Goal: Navigation & Orientation: Find specific page/section

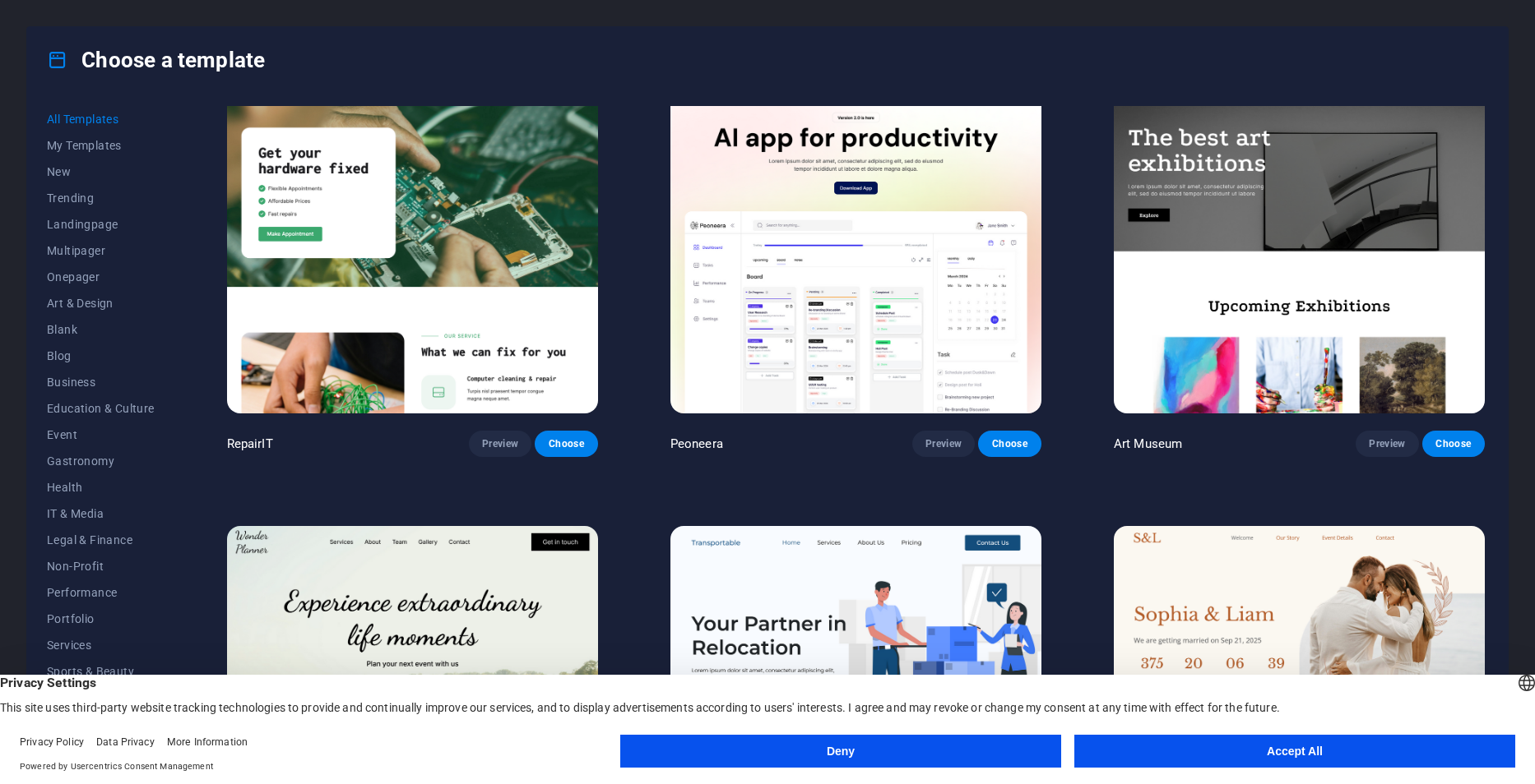
scroll to position [494, 0]
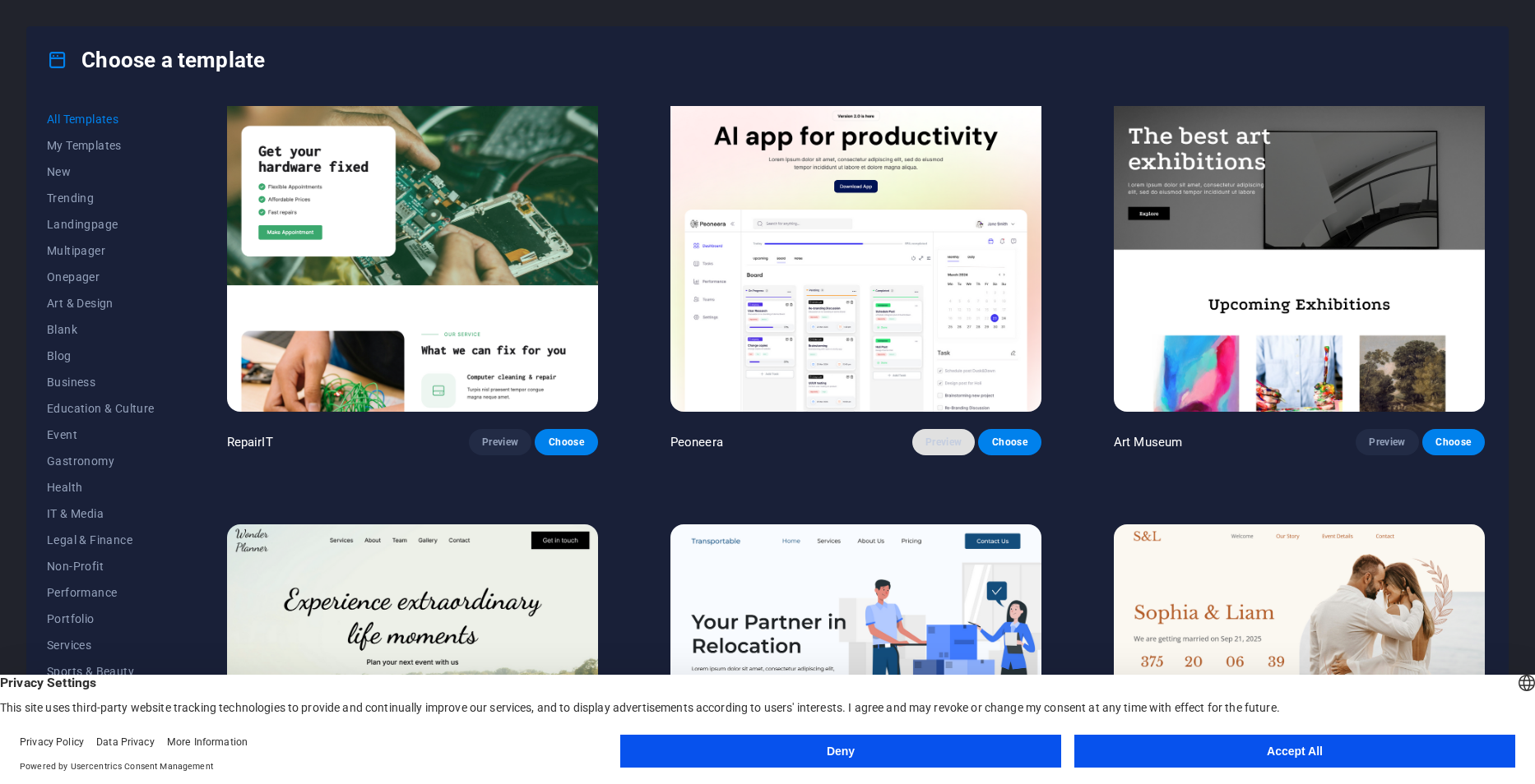
click at [935, 439] on span "Preview" at bounding box center [943, 443] width 36 height 13
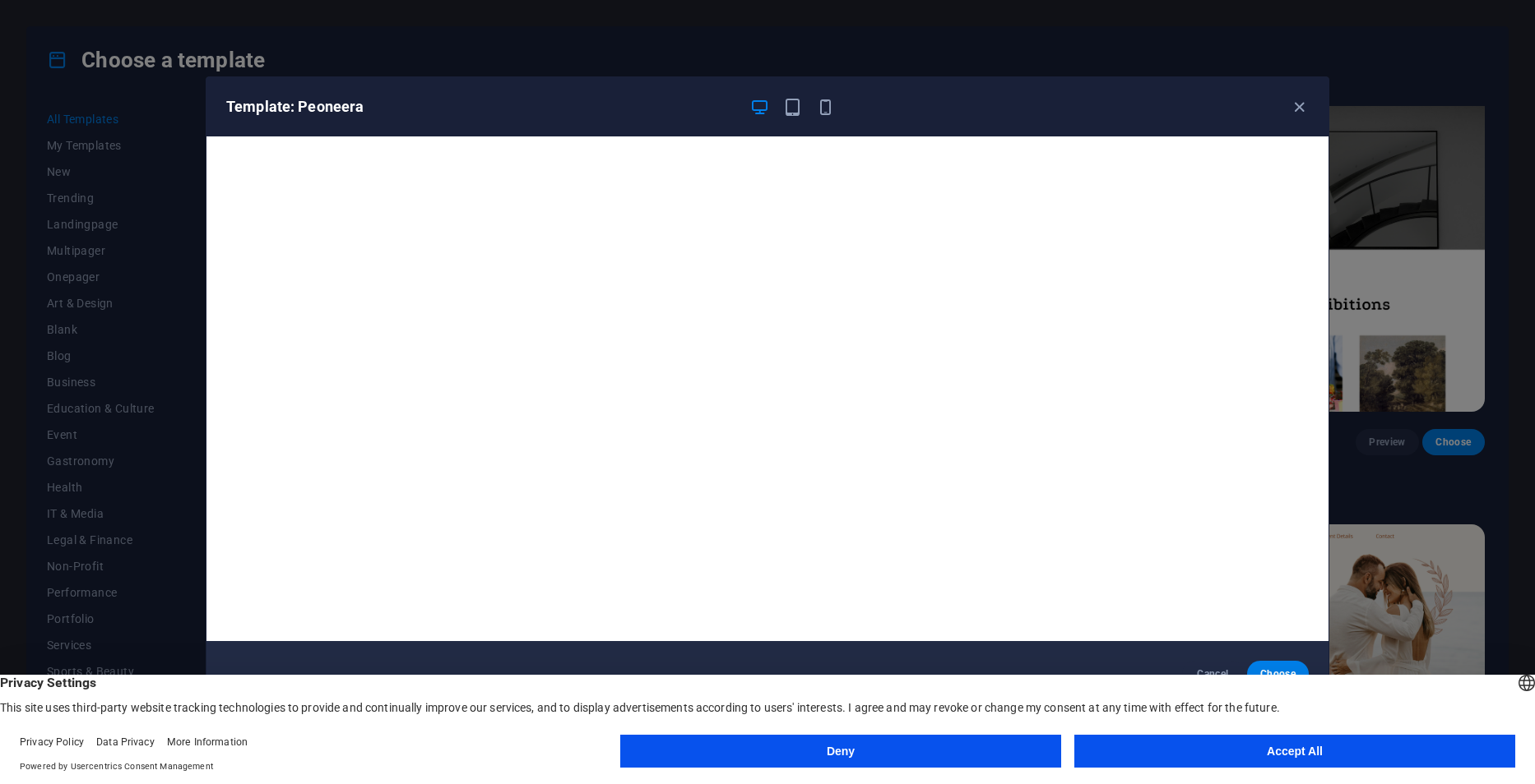
click at [792, 118] on div "Template: Peoneera" at bounding box center [768, 106] width 1122 height 59
click at [794, 107] on icon "button" at bounding box center [793, 107] width 19 height 19
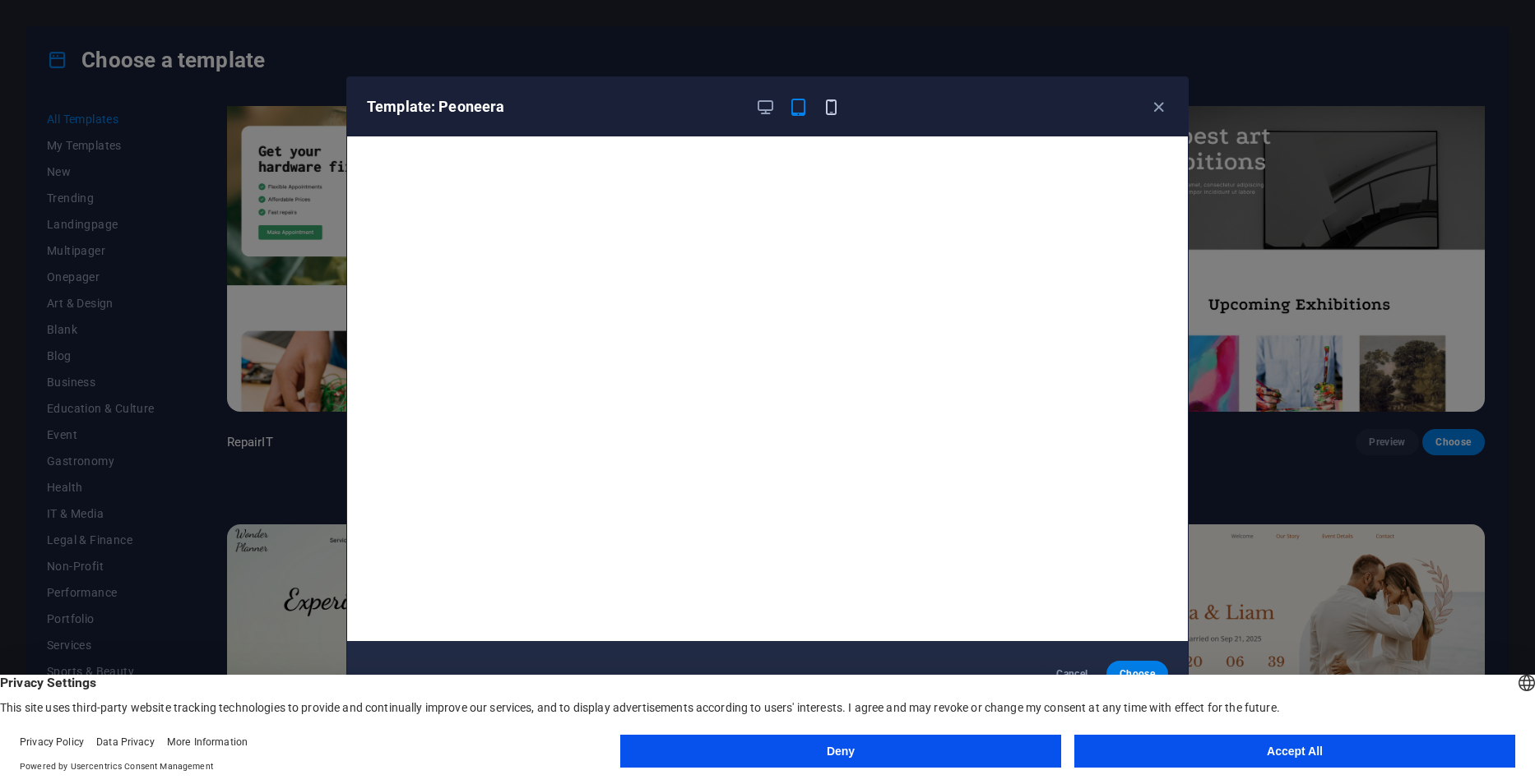
click at [835, 112] on icon "button" at bounding box center [831, 107] width 19 height 19
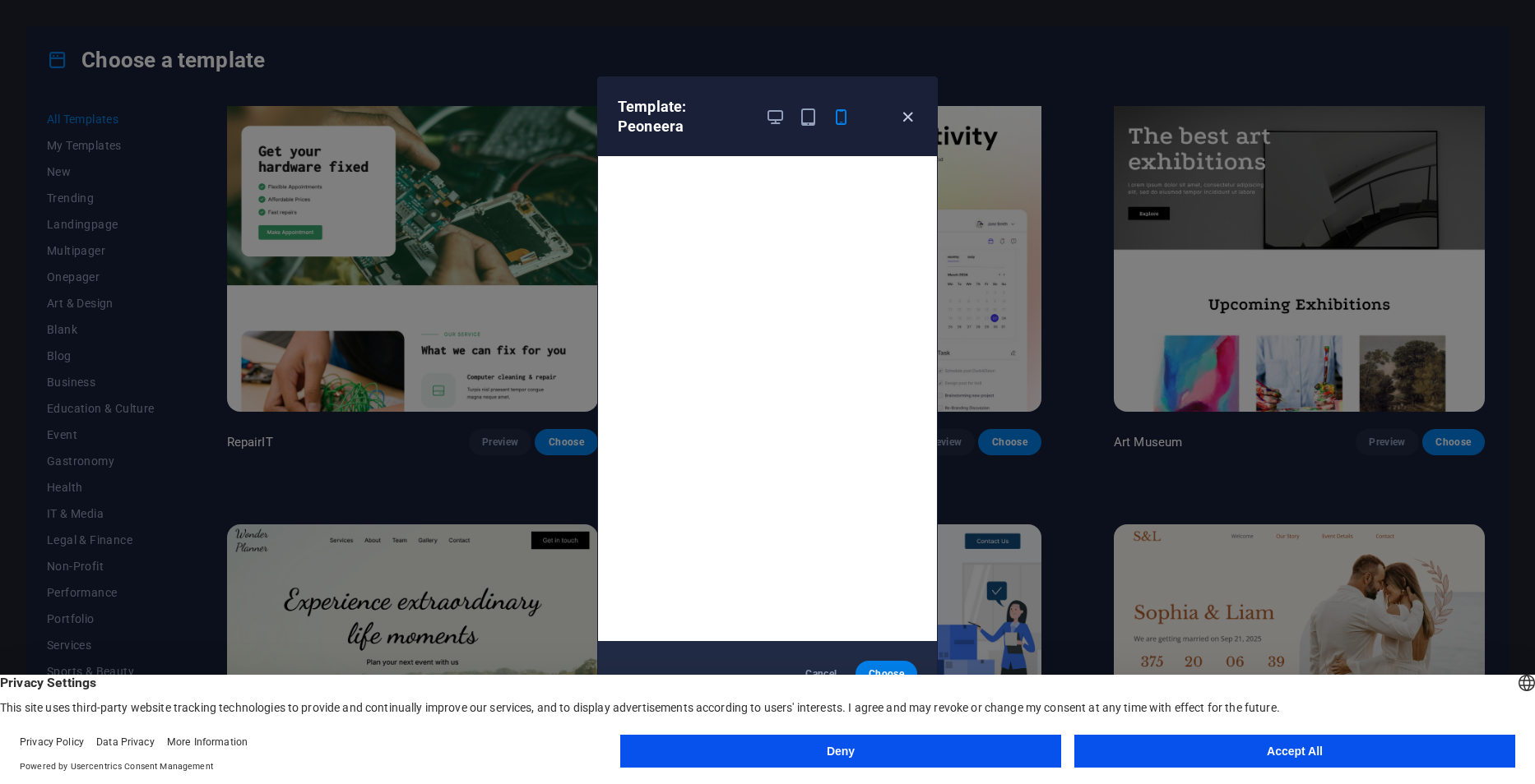
click at [909, 121] on icon "button" at bounding box center [908, 118] width 19 height 19
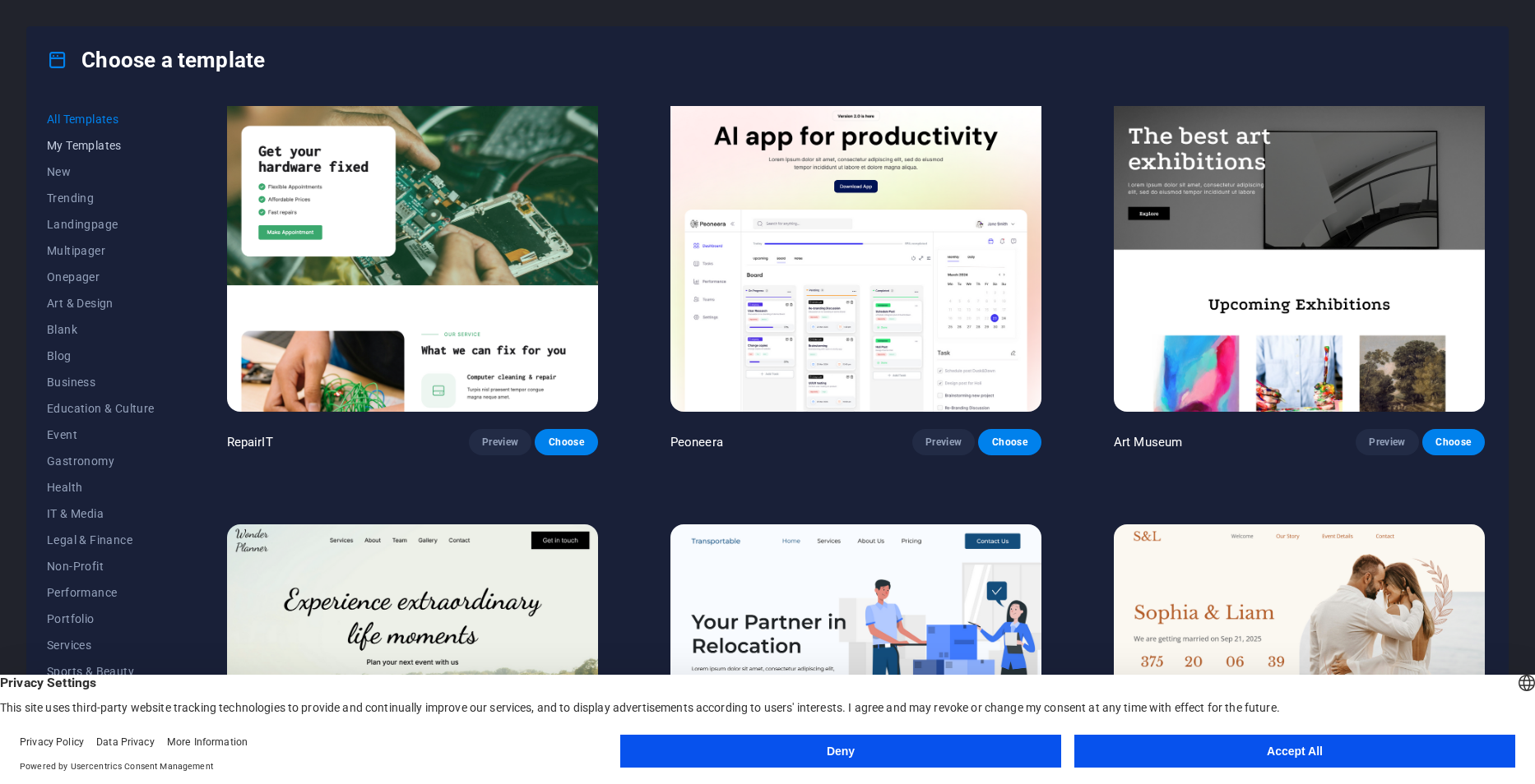
click at [110, 153] on button "My Templates" at bounding box center [101, 146] width 108 height 26
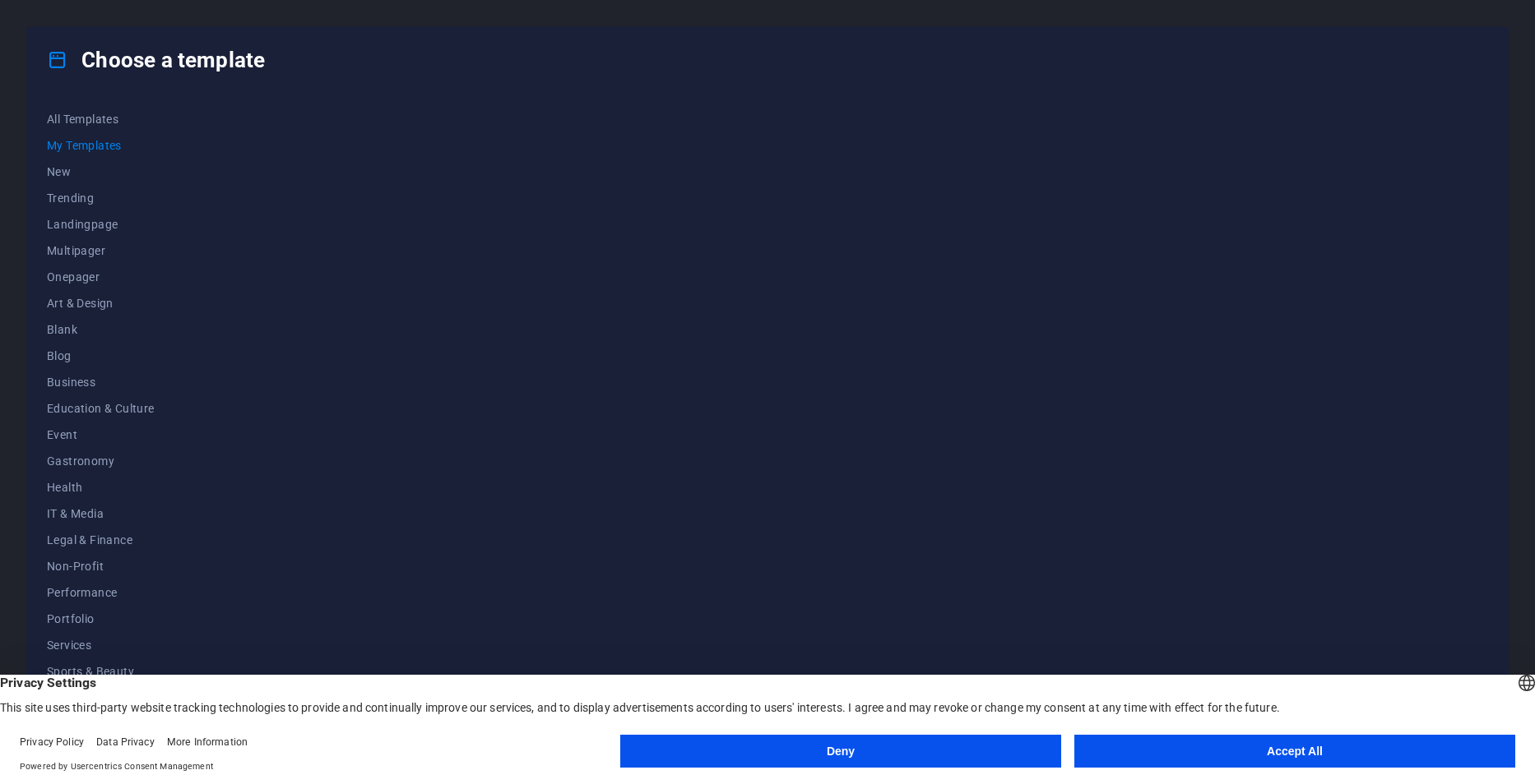
scroll to position [0, 0]
click at [57, 174] on span "New" at bounding box center [101, 172] width 108 height 13
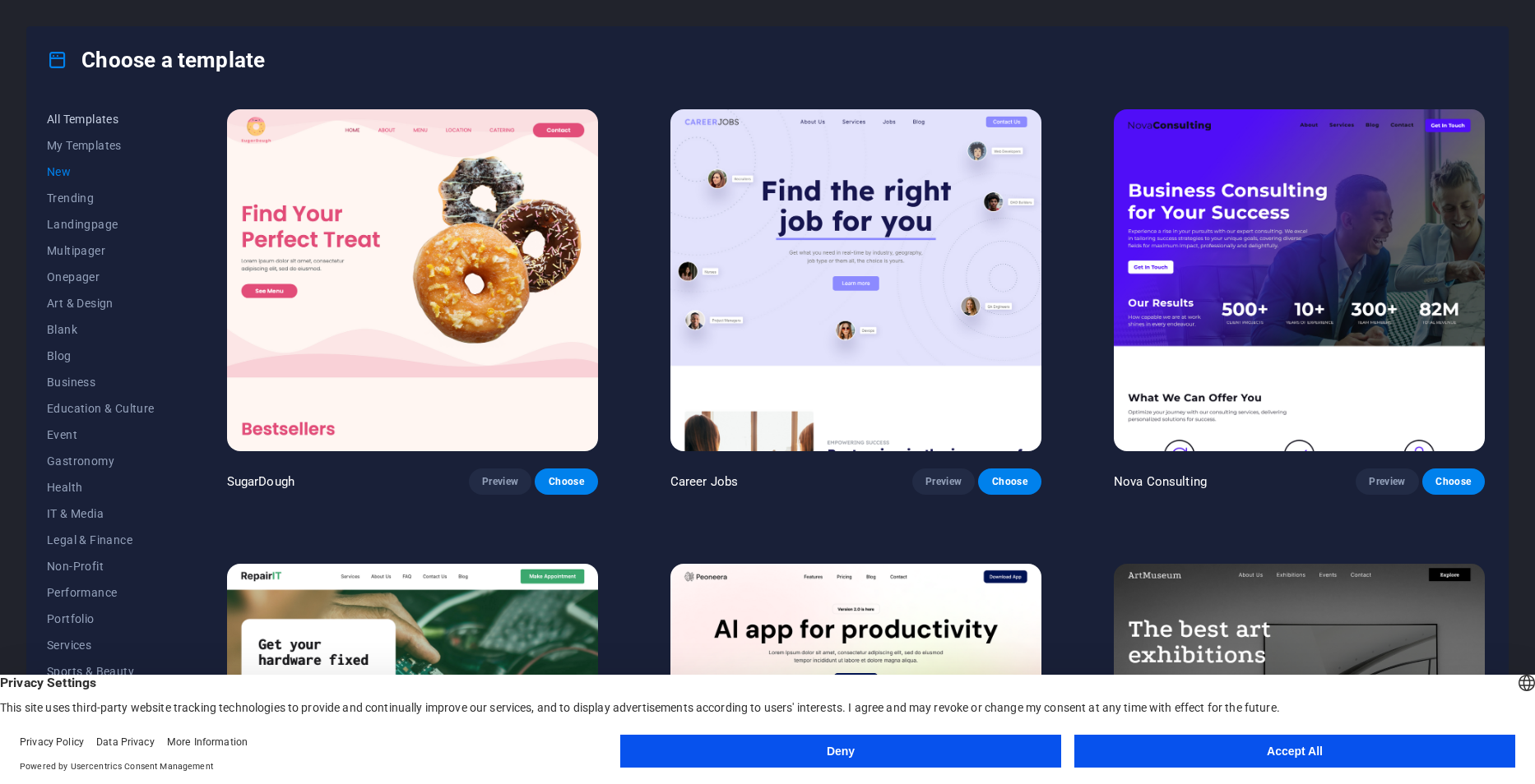
click at [82, 125] on span "All Templates" at bounding box center [101, 119] width 108 height 13
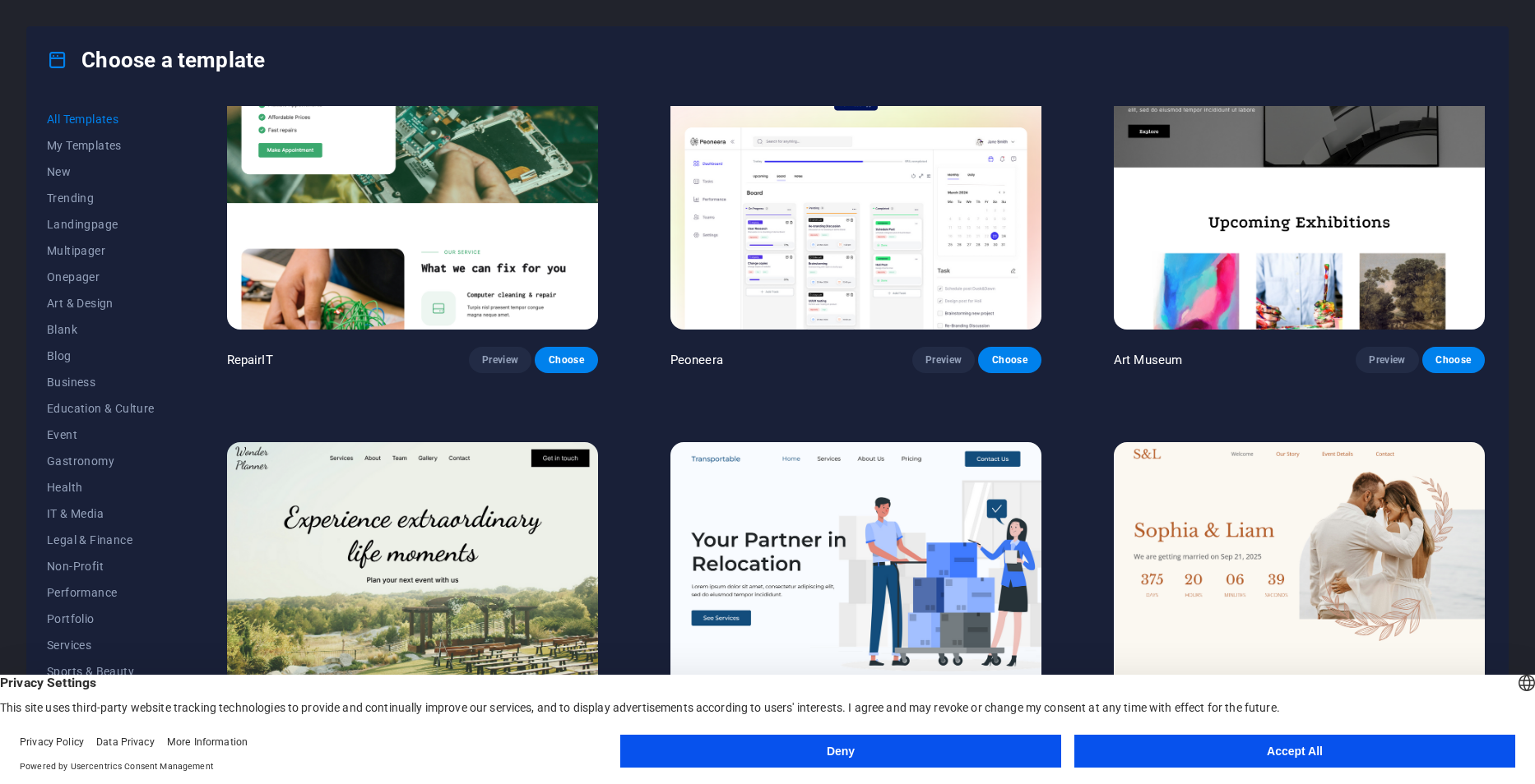
scroll to position [658, 0]
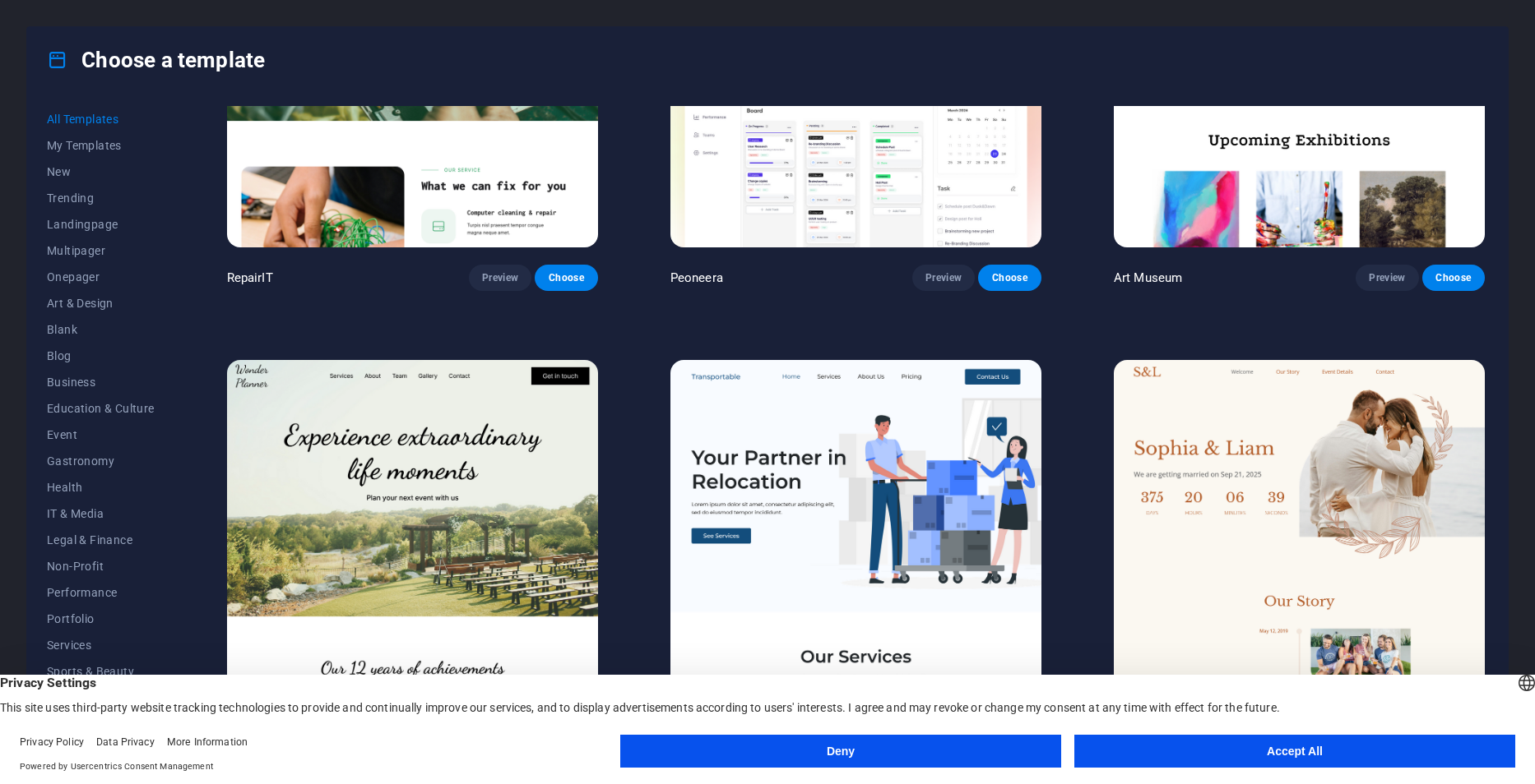
click at [788, 181] on img at bounding box center [856, 77] width 371 height 342
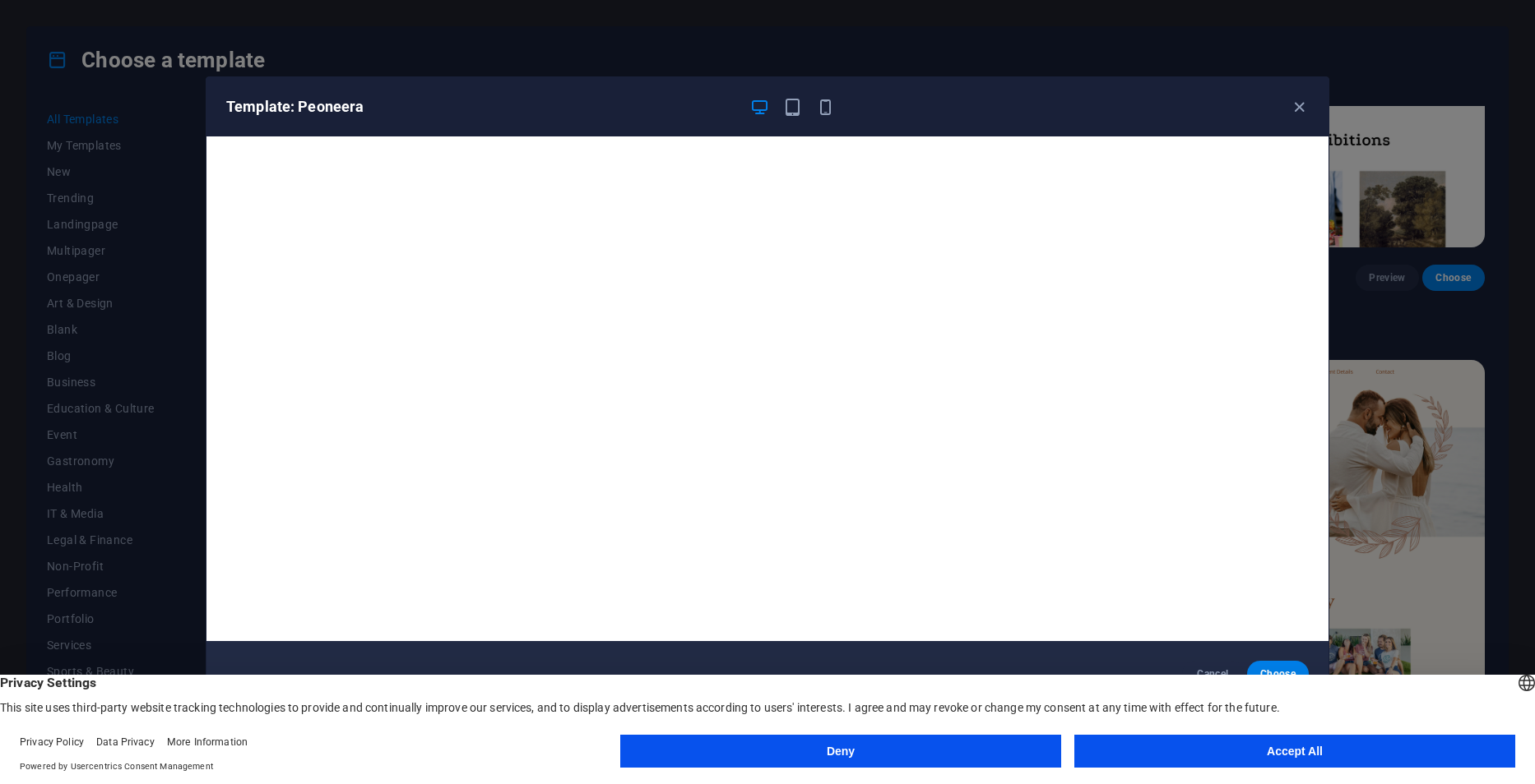
click at [109, 86] on div "Template: Peoneera Cancel Choose" at bounding box center [768, 392] width 1535 height 784
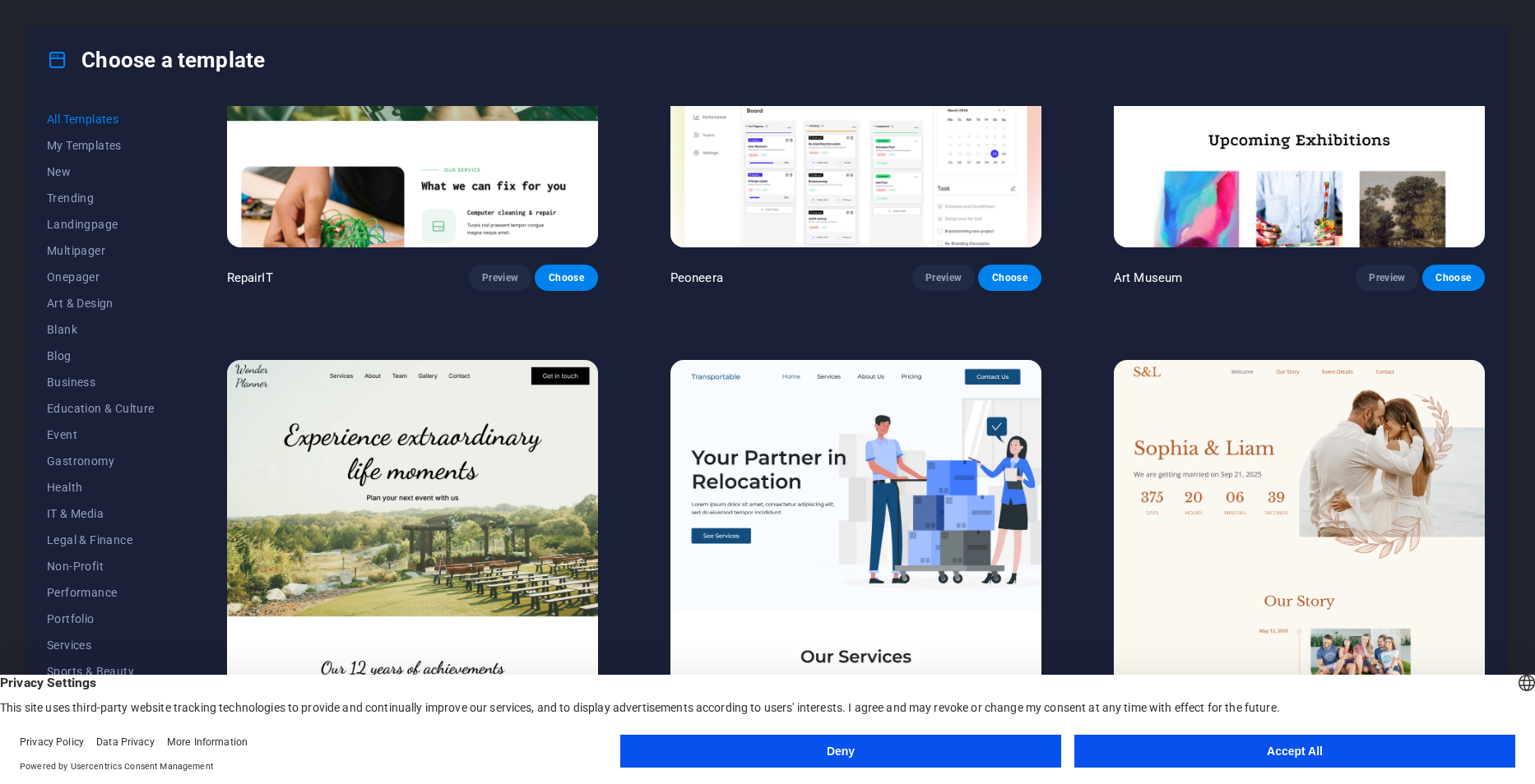
click at [62, 63] on icon at bounding box center [57, 59] width 22 height 22
click at [112, 643] on span "Sports & Beauty" at bounding box center [101, 646] width 108 height 13
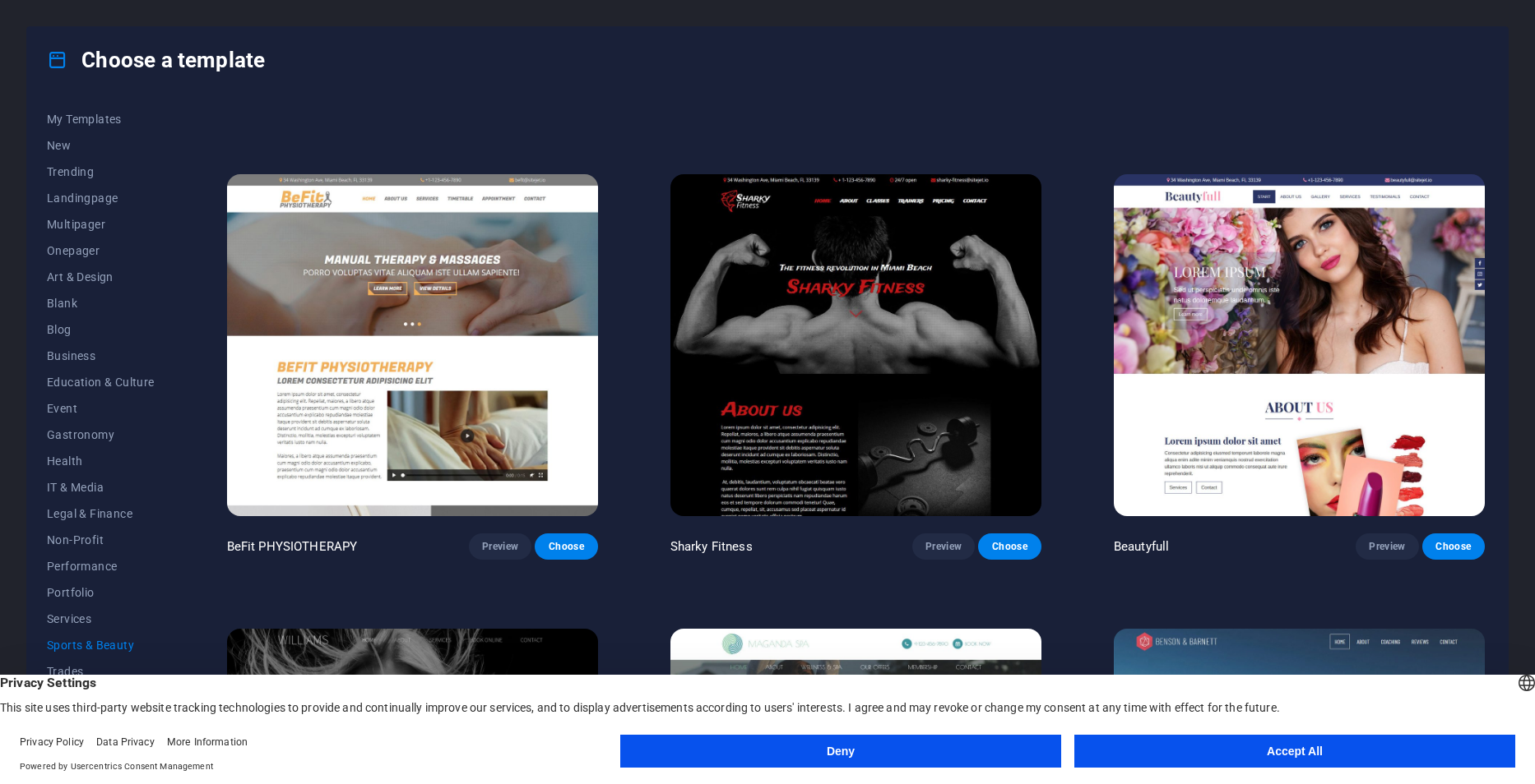
scroll to position [1073, 0]
